Goal: Transaction & Acquisition: Purchase product/service

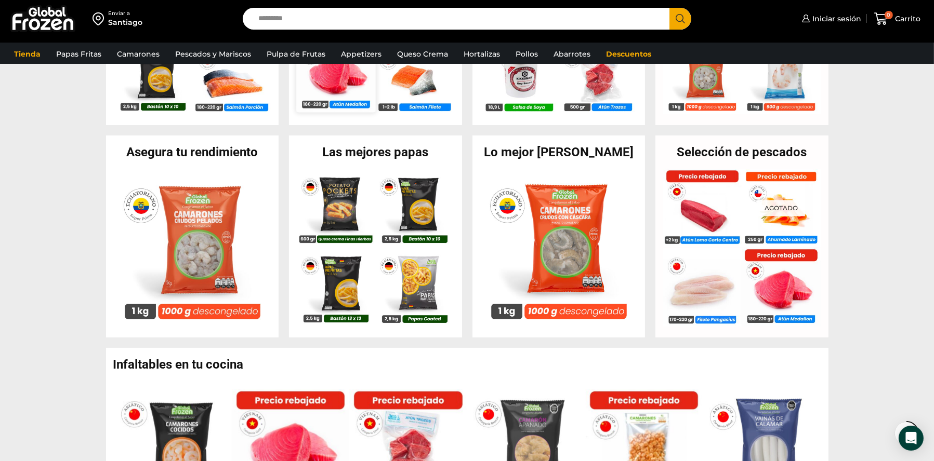
scroll to position [364, 0]
click at [475, 50] on link "Hortalizas" at bounding box center [481, 54] width 47 height 20
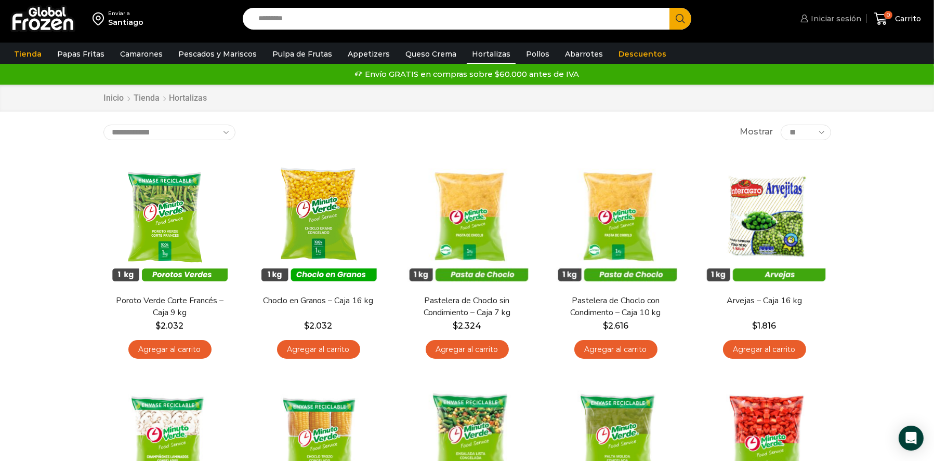
click at [848, 14] on span "Iniciar sesión" at bounding box center [834, 19] width 53 height 10
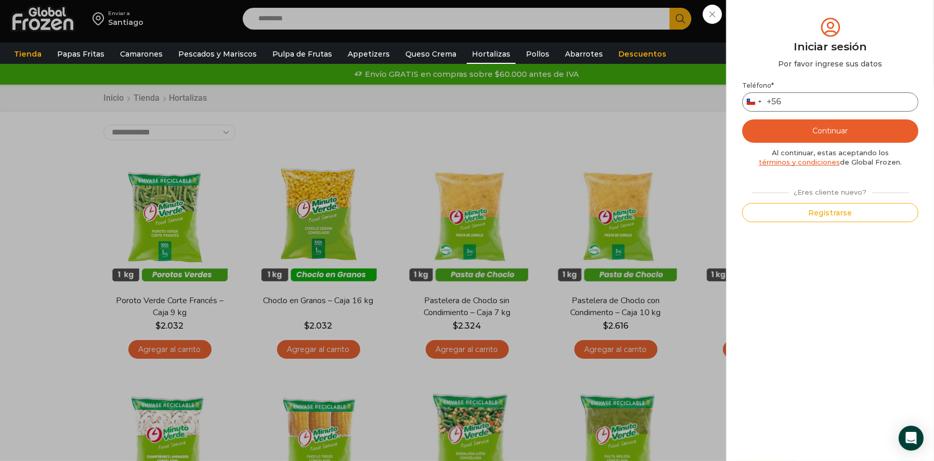
click at [800, 104] on input "Teléfono *" at bounding box center [830, 101] width 176 height 19
type input "*********"
click at [835, 129] on button "Continuar" at bounding box center [830, 130] width 176 height 23
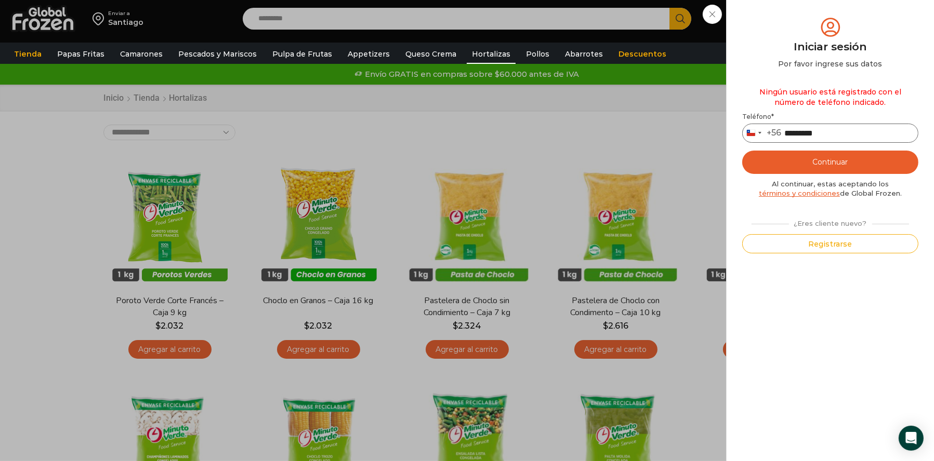
click at [818, 129] on input "*********" at bounding box center [830, 133] width 176 height 19
type input "*"
type input "*********"
click at [829, 165] on button "Continuar" at bounding box center [830, 162] width 176 height 23
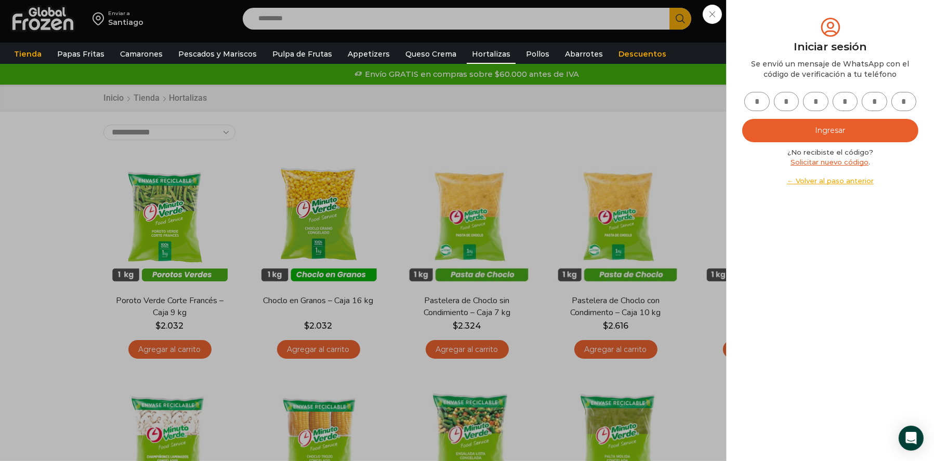
click at [797, 29] on div "Iniciar sesión Mi cuenta Login Register Iniciar sesión Por favor ingrese sus da…" at bounding box center [828, 18] width 63 height 21
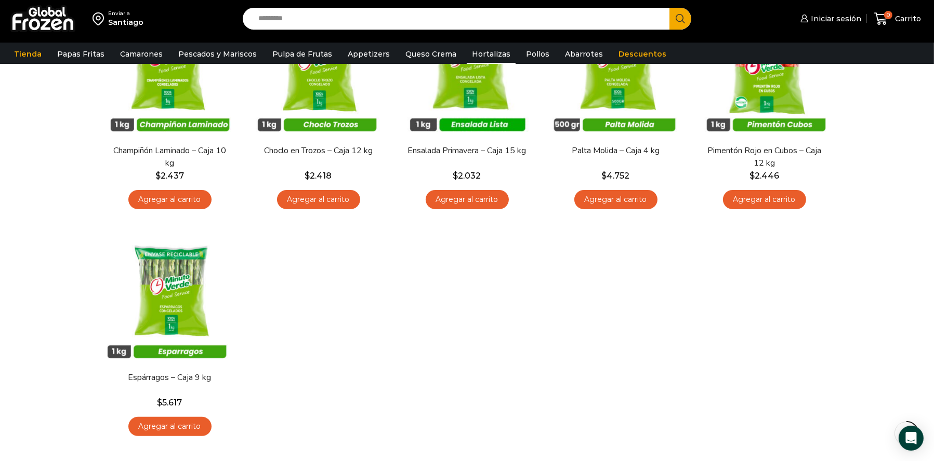
scroll to position [364, 0]
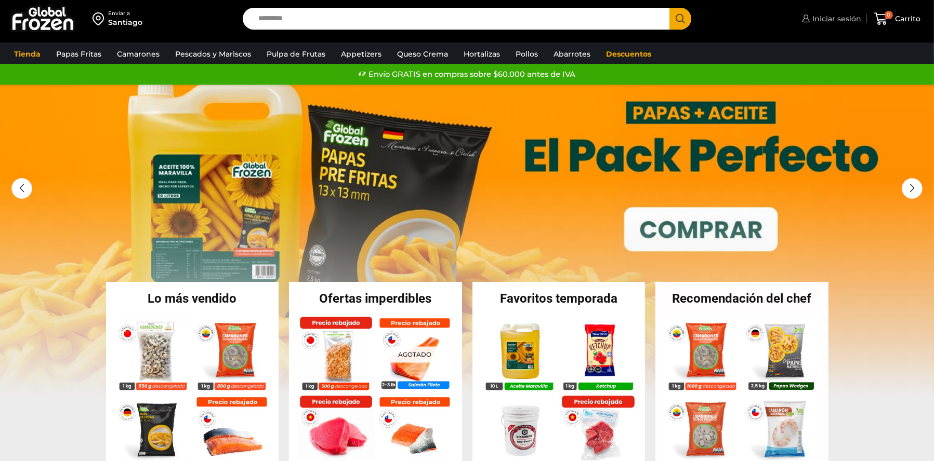
click at [831, 12] on link "Iniciar sesión" at bounding box center [830, 18] width 62 height 21
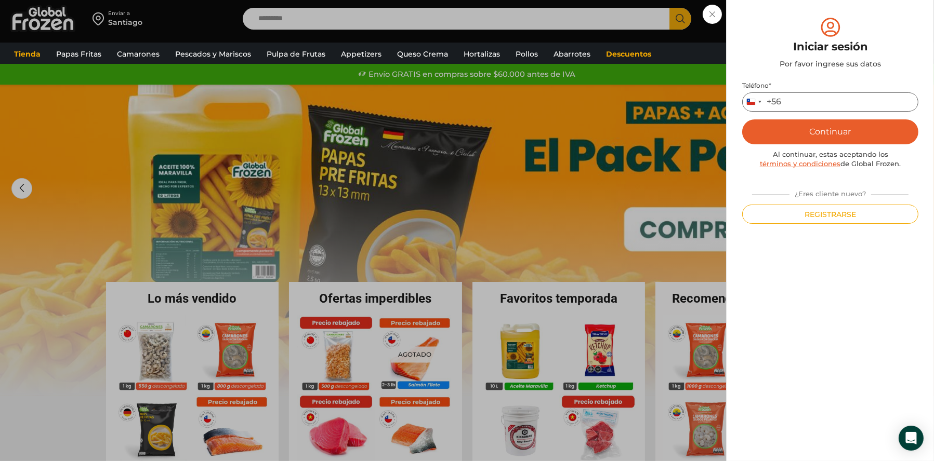
click at [818, 102] on input "Teléfono *" at bounding box center [830, 101] width 176 height 19
type input "*********"
click at [809, 125] on button "Continuar" at bounding box center [830, 131] width 176 height 25
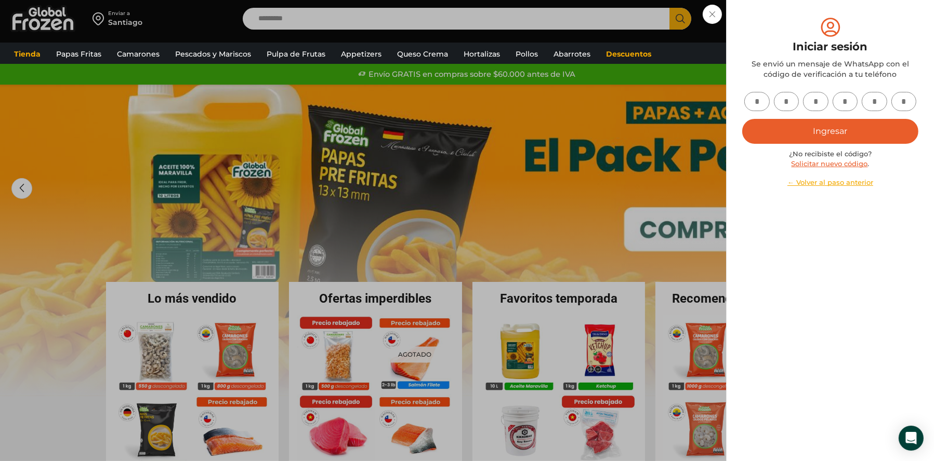
click at [755, 101] on input "text" at bounding box center [756, 101] width 25 height 19
type input "*"
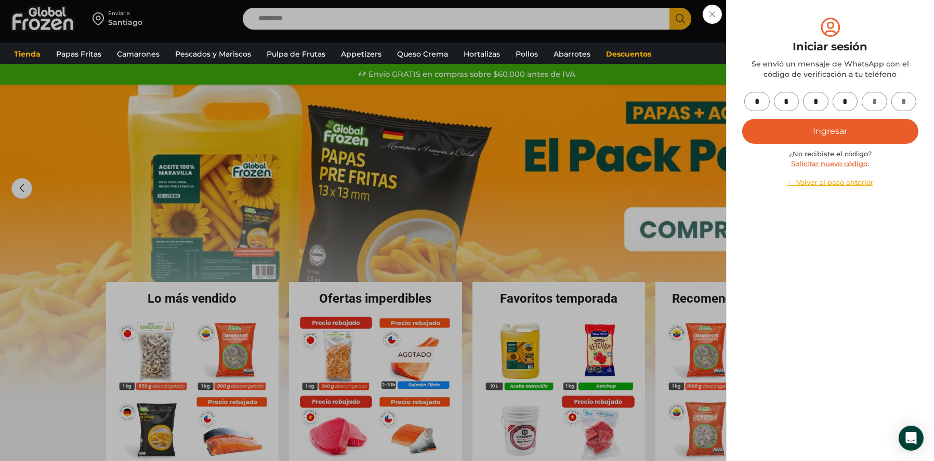
type input "*"
click at [792, 132] on button "Ingresar" at bounding box center [830, 131] width 176 height 25
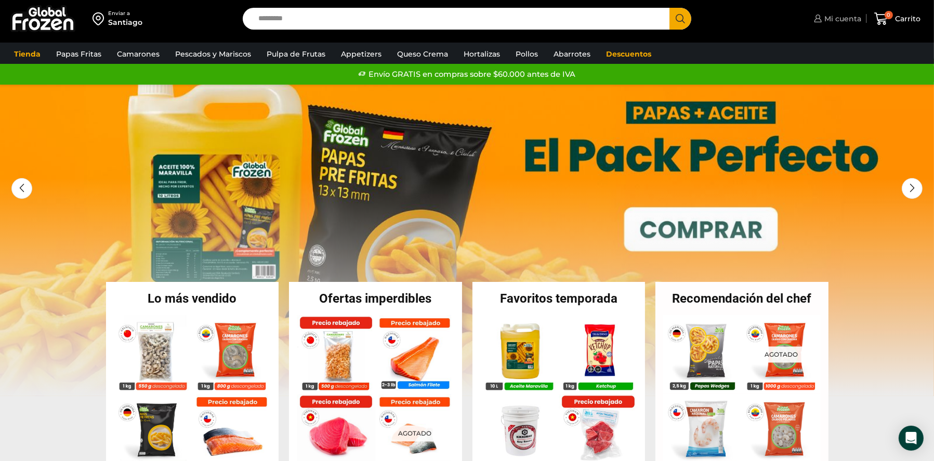
click at [823, 15] on span "Mi cuenta" at bounding box center [840, 19] width 39 height 10
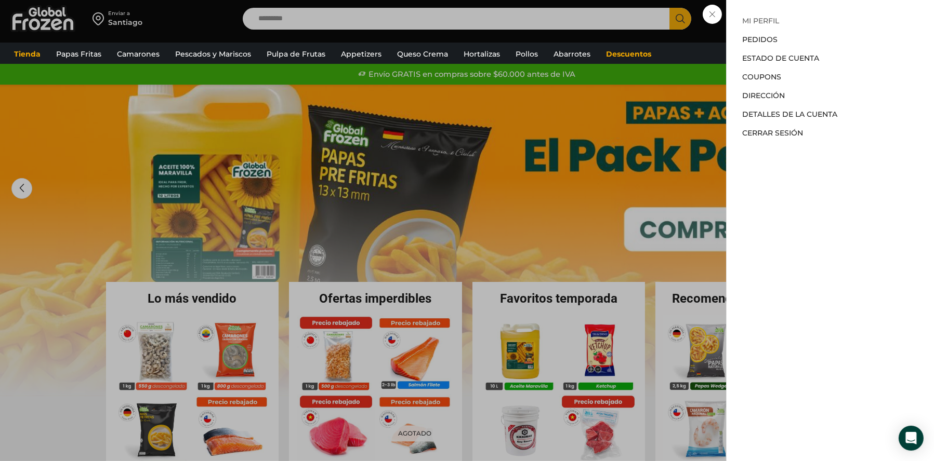
click at [751, 22] on link "Mi perfil" at bounding box center [760, 20] width 37 height 9
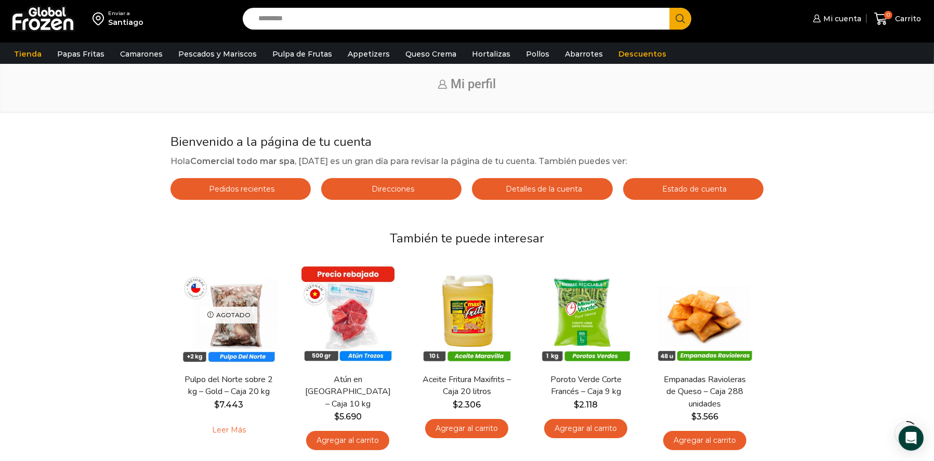
scroll to position [52, 0]
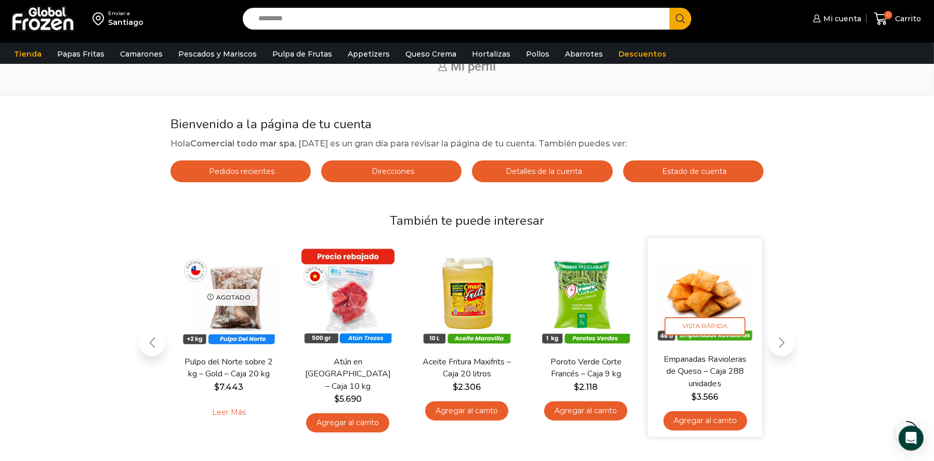
click at [728, 282] on img "5 / 7" at bounding box center [705, 295] width 102 height 102
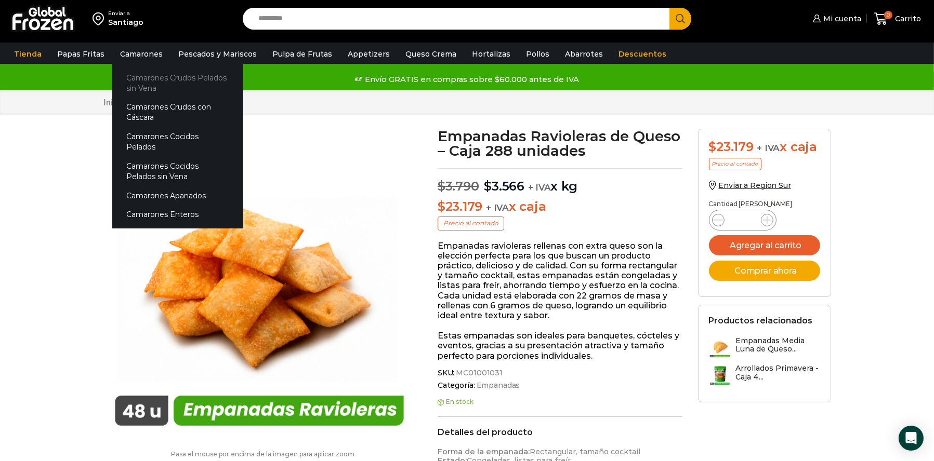
click at [192, 90] on link "Camarones Crudos Pelados sin Vena" at bounding box center [177, 83] width 131 height 30
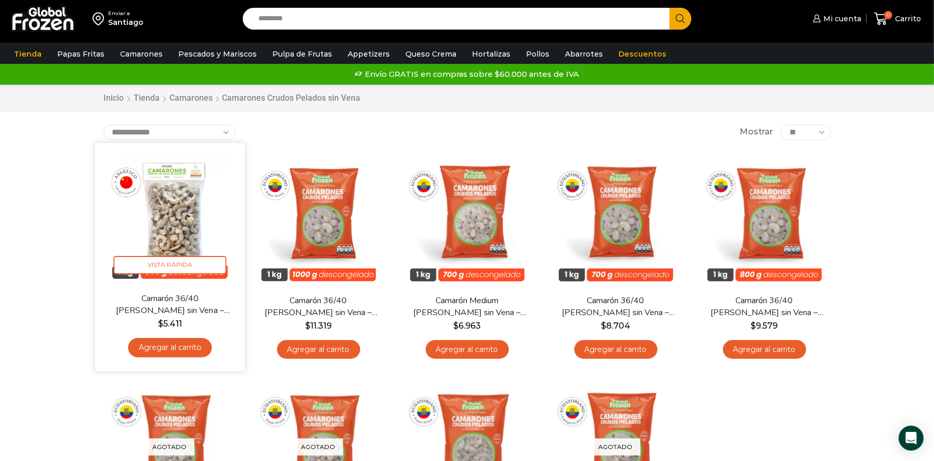
click at [195, 207] on img at bounding box center [170, 218] width 134 height 134
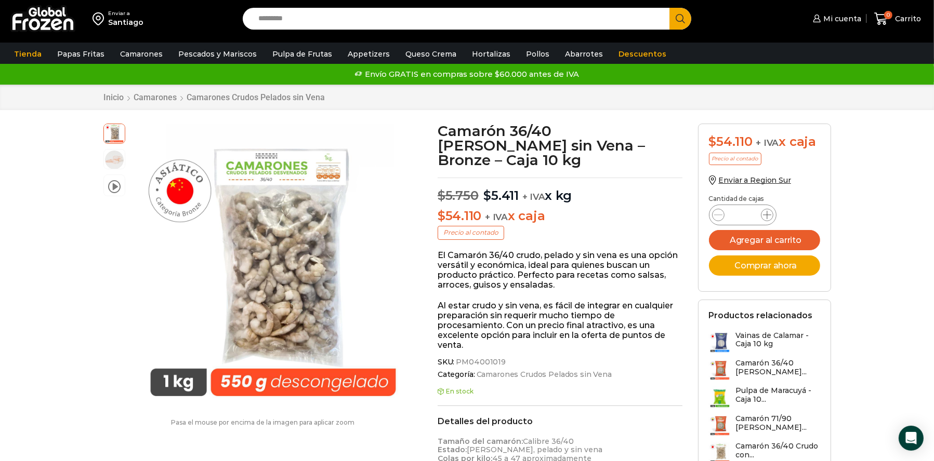
click at [763, 219] on icon at bounding box center [767, 215] width 8 height 8
type input "*"
click at [764, 242] on button "Agregar al carrito" at bounding box center [764, 240] width 111 height 20
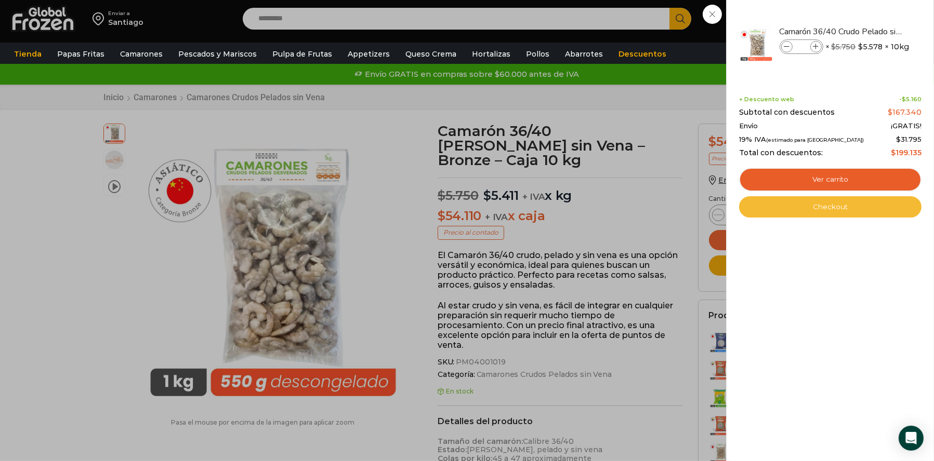
click at [860, 209] on link "Checkout" at bounding box center [830, 207] width 182 height 22
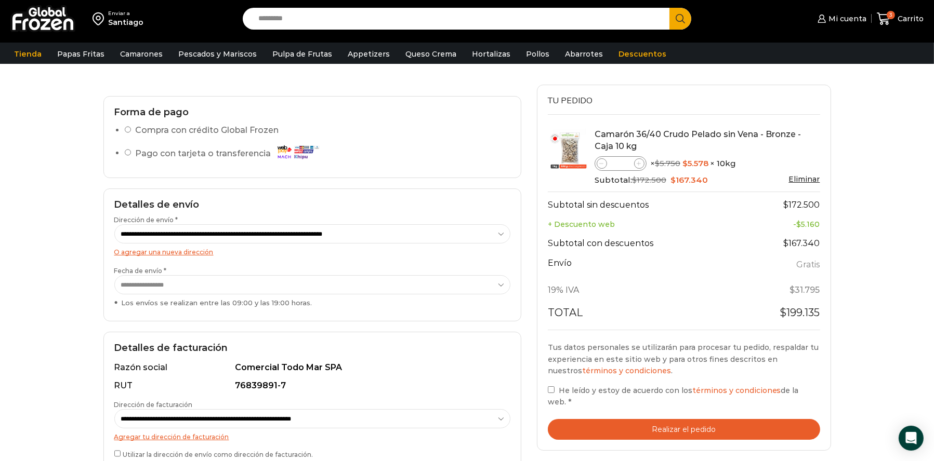
scroll to position [104, 0]
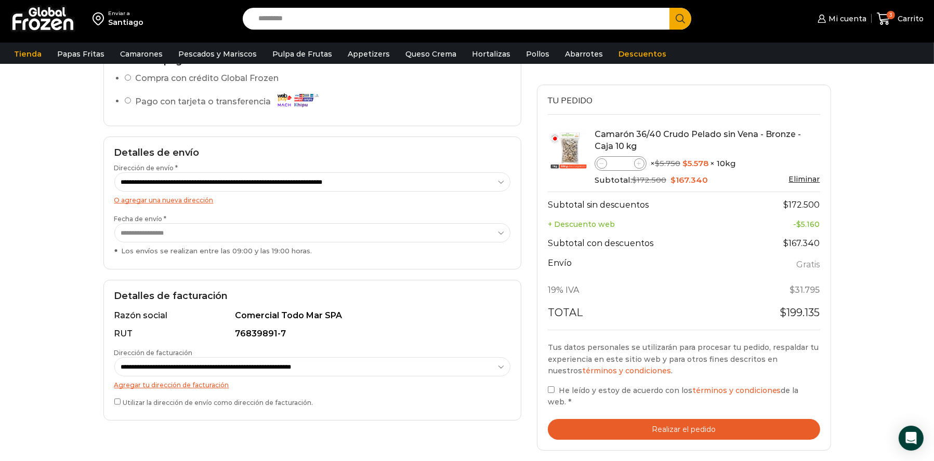
click at [203, 377] on select "**********" at bounding box center [312, 366] width 396 height 19
select select "*"
click at [114, 363] on select "**********" at bounding box center [312, 366] width 396 height 19
click at [453, 330] on div "**********" at bounding box center [312, 358] width 396 height 103
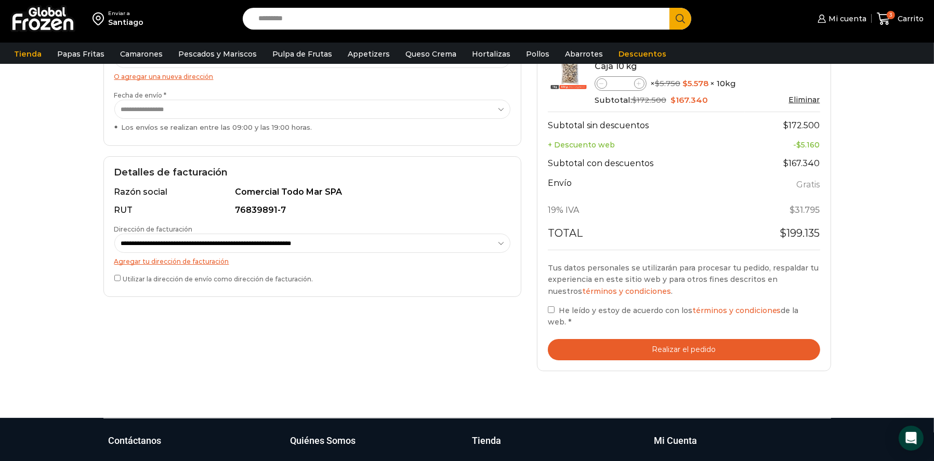
scroll to position [260, 0]
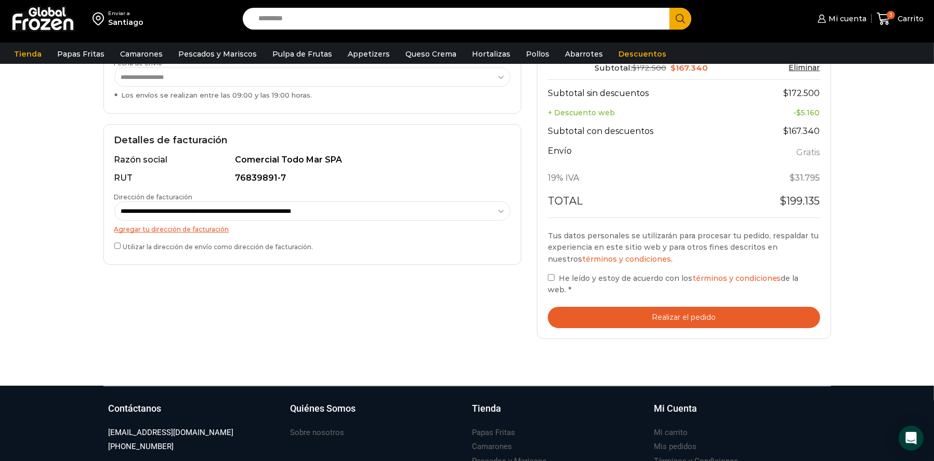
click at [621, 319] on button "Realizar el pedido" at bounding box center [684, 317] width 272 height 21
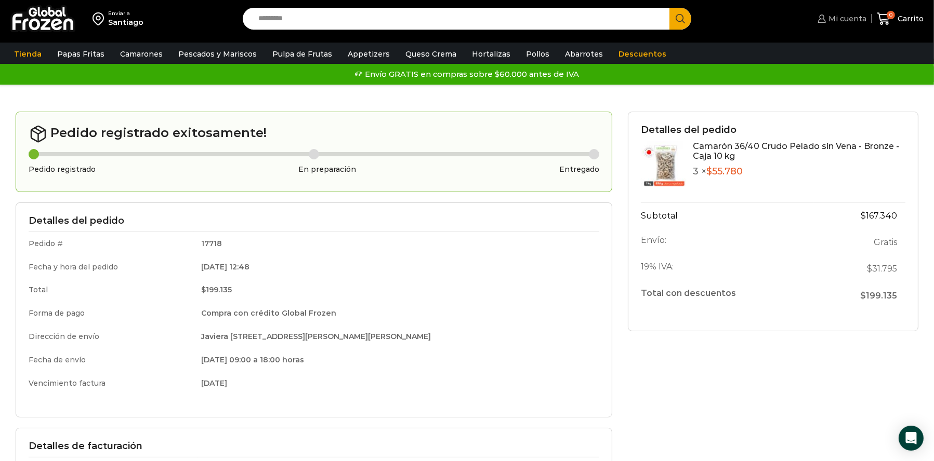
click at [843, 20] on span "Mi cuenta" at bounding box center [846, 19] width 41 height 10
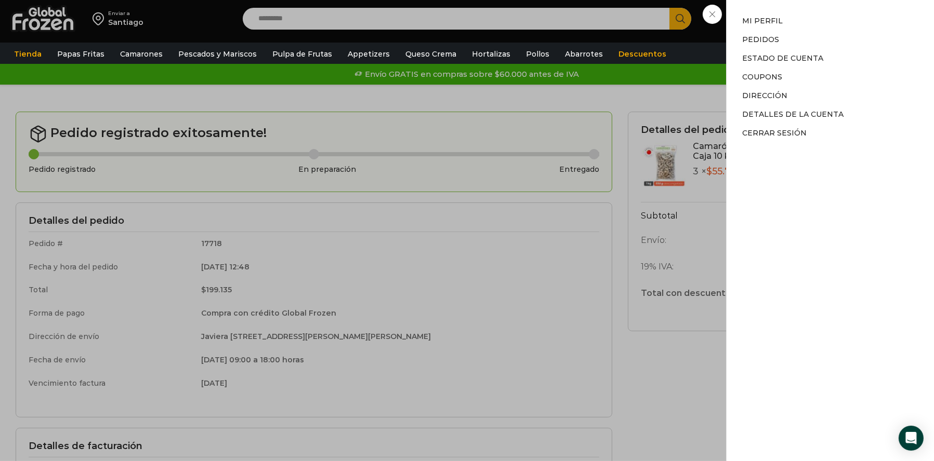
click at [768, 49] on li "Estado de Cuenta" at bounding box center [830, 58] width 176 height 19
click at [770, 55] on link "Estado de Cuenta" at bounding box center [782, 58] width 81 height 9
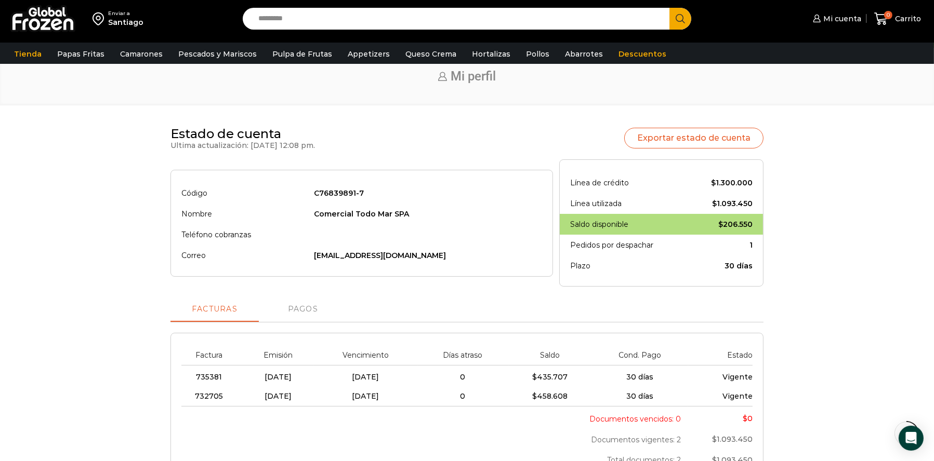
scroll to position [156, 0]
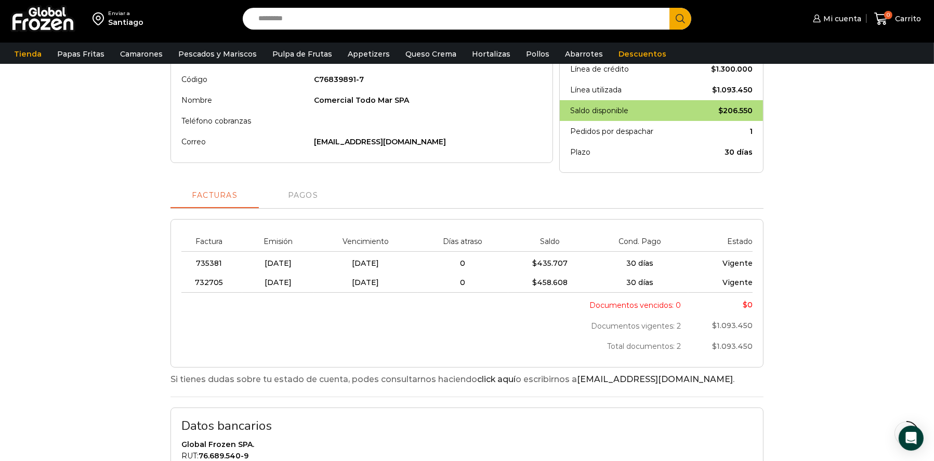
drag, startPoint x: 401, startPoint y: 268, endPoint x: 411, endPoint y: 284, distance: 19.2
click at [411, 284] on tbody "735381 07/08/2025 06/09/2025 0 $ 435.707 30 días Vigente 732705 24/07/2025 23/0…" at bounding box center [466, 272] width 571 height 41
drag, startPoint x: 434, startPoint y: 303, endPoint x: 442, endPoint y: 303, distance: 7.3
click at [435, 303] on div "Documentos vencidos: 0 $ 0 Documentos vigentes: 2 $ 1.093.450 Total documentos:…" at bounding box center [466, 325] width 571 height 64
click at [831, 273] on div "Estado de cuenta Ultima actualización: 12-08-2025 12:08 pm. Exportar estado de …" at bounding box center [466, 290] width 913 height 555
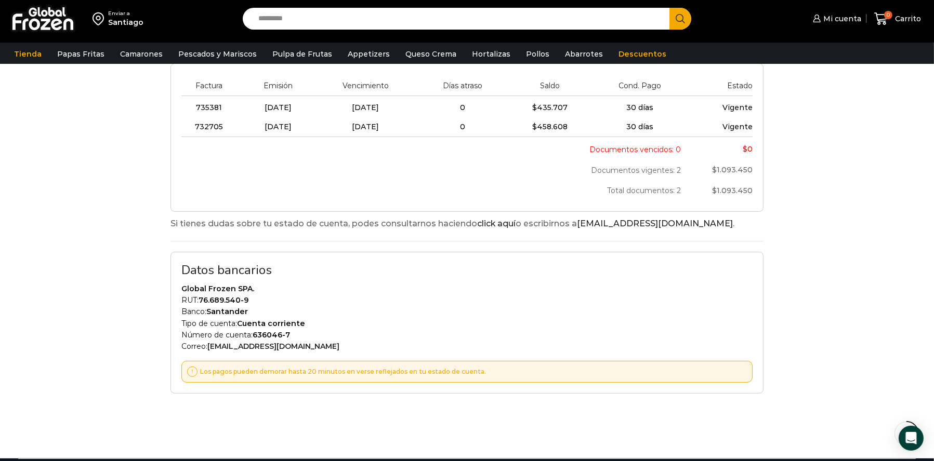
scroll to position [0, 0]
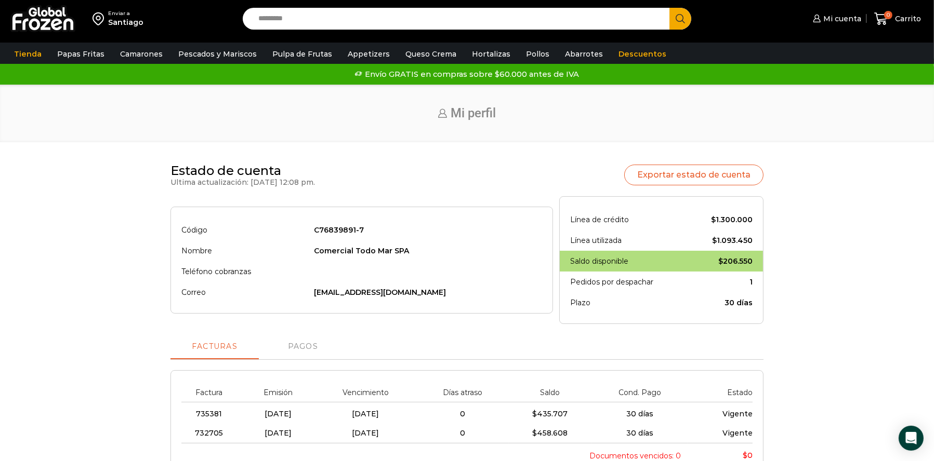
drag, startPoint x: 24, startPoint y: 20, endPoint x: 107, endPoint y: 2, distance: 84.7
click at [24, 20] on img at bounding box center [42, 18] width 65 height 27
